Goal: Find specific page/section: Find specific page/section

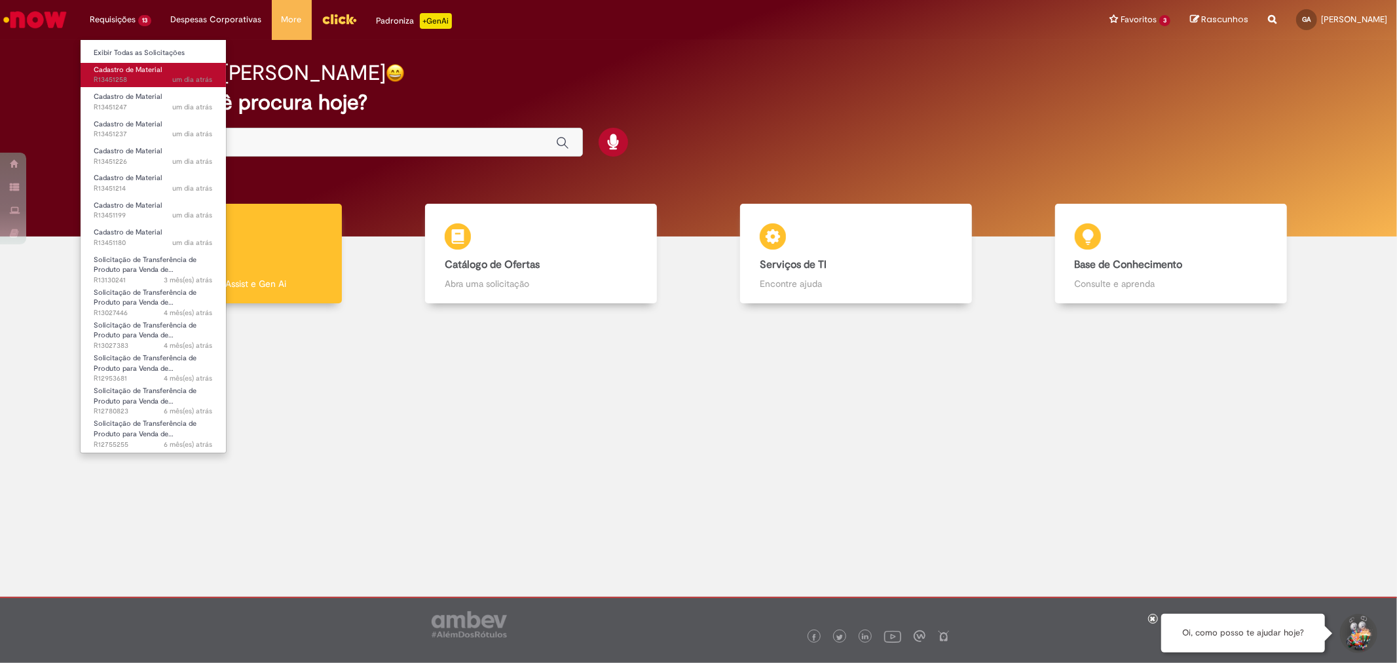
click at [123, 73] on span "Cadastro de Material" at bounding box center [128, 70] width 68 height 10
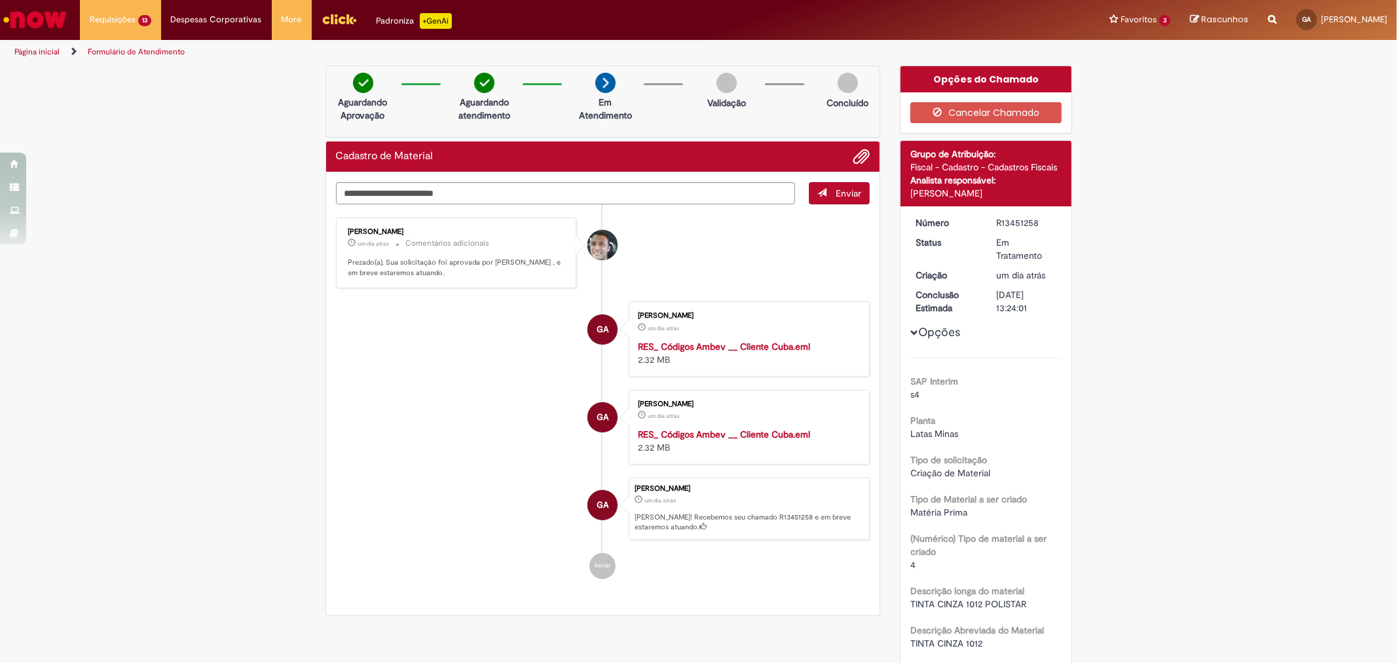
click at [42, 10] on img "Ir para a Homepage" at bounding box center [34, 20] width 67 height 26
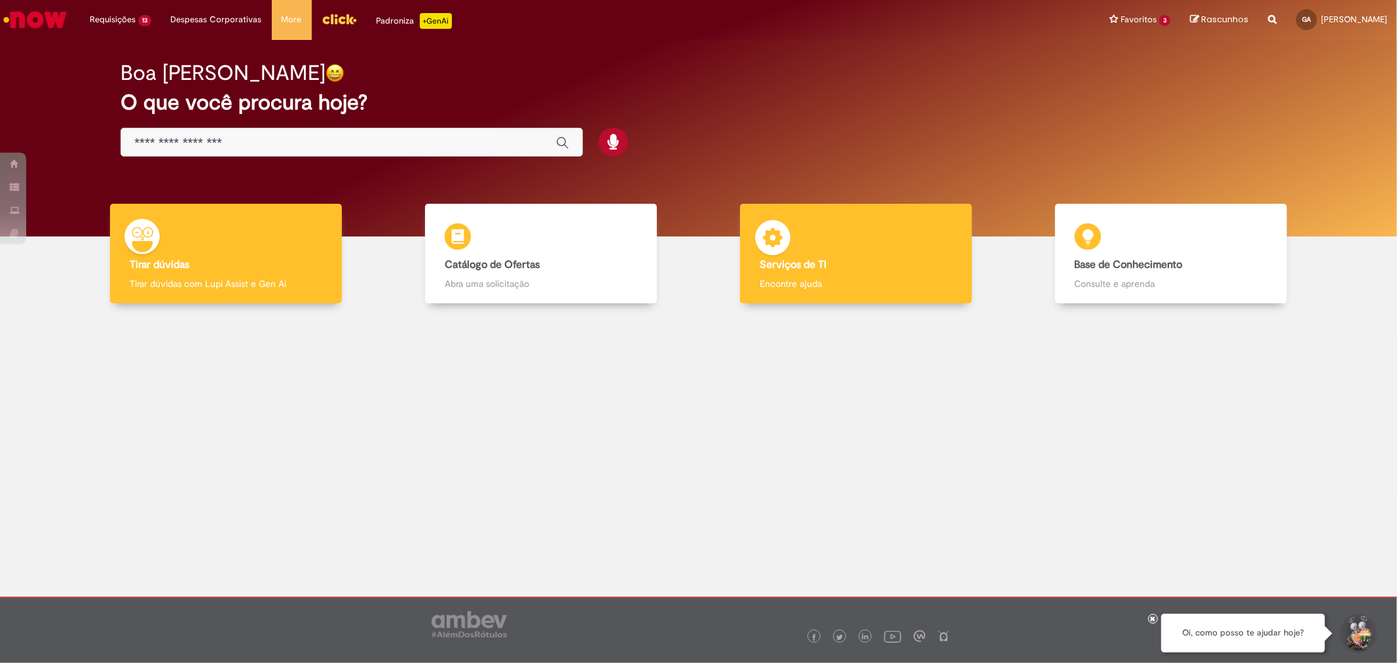
click at [862, 245] on div "Serviços de TI Serviços de TI Encontre ajuda" at bounding box center [856, 254] width 232 height 100
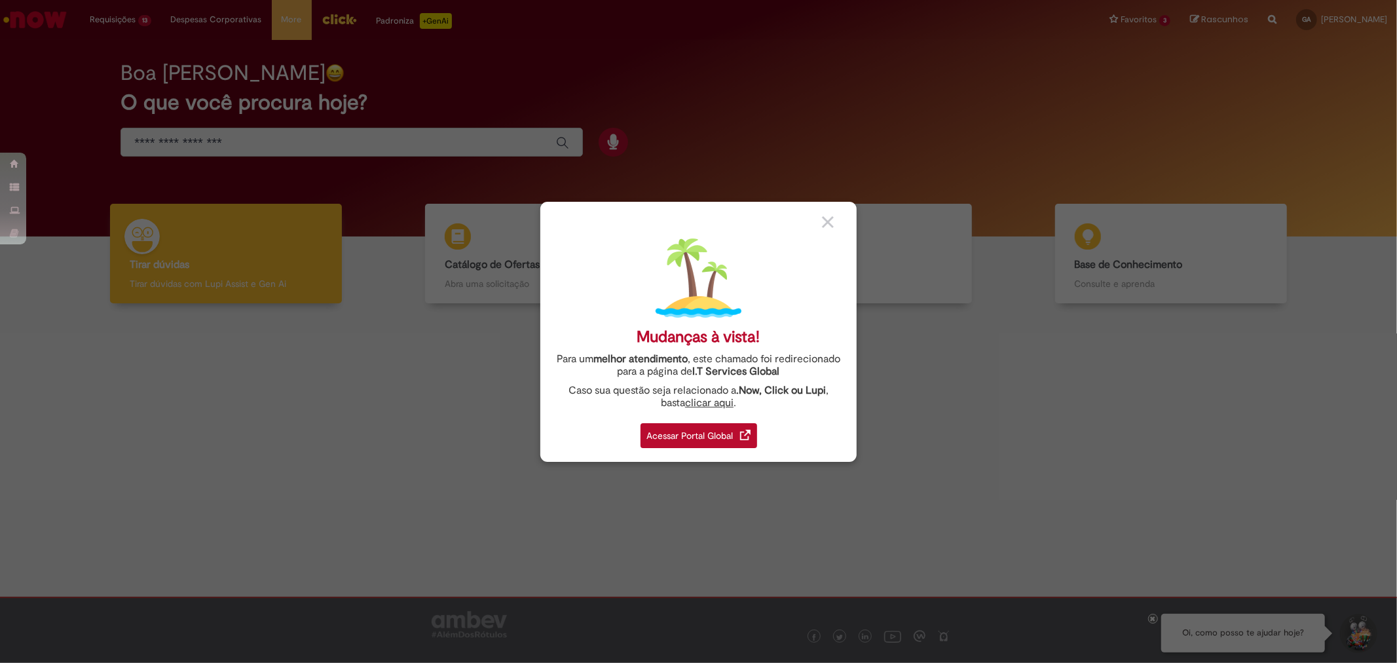
click at [714, 439] on div "Acessar Portal Global" at bounding box center [698, 435] width 117 height 25
